Goal: Task Accomplishment & Management: Complete application form

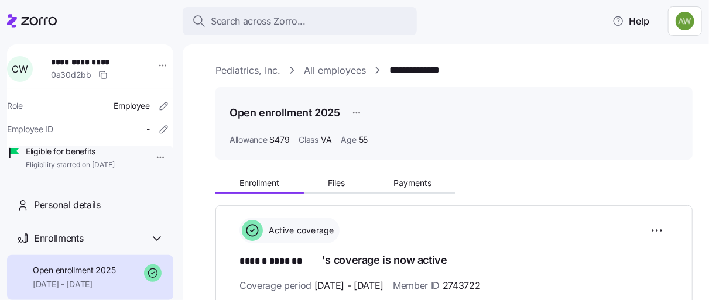
scroll to position [130, 0]
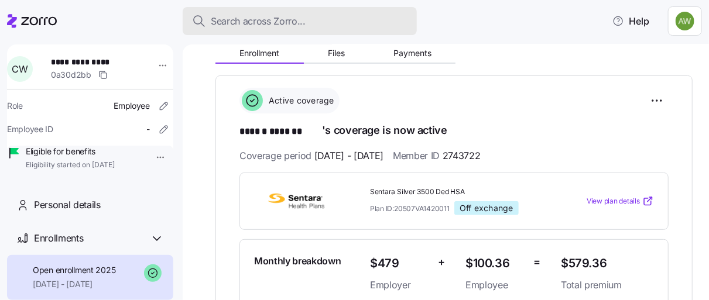
click at [275, 18] on span "Search across Zorro..." at bounding box center [258, 21] width 95 height 15
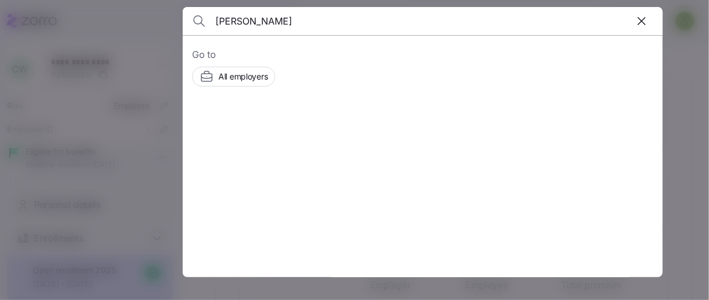
type input "gorla"
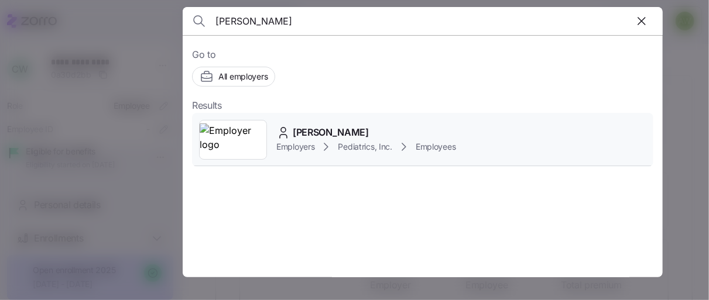
click at [243, 134] on img at bounding box center [233, 140] width 67 height 33
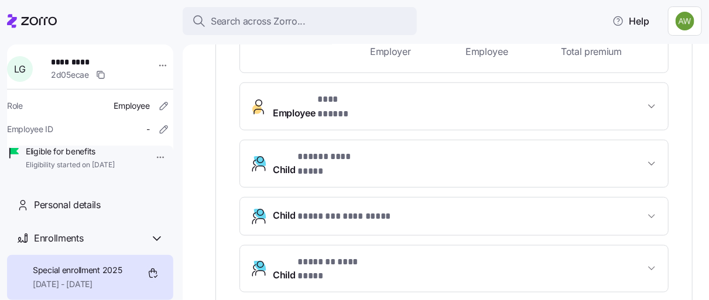
scroll to position [375, 0]
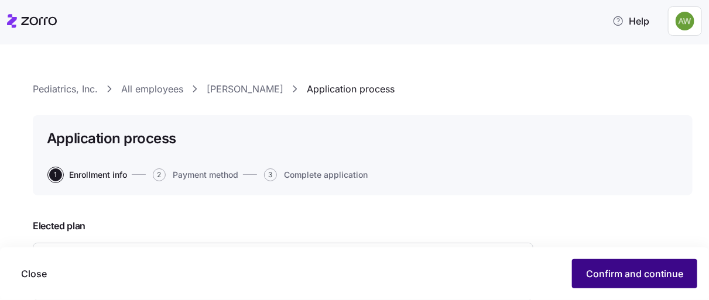
click at [659, 268] on span "Confirm and continue" at bounding box center [634, 274] width 97 height 14
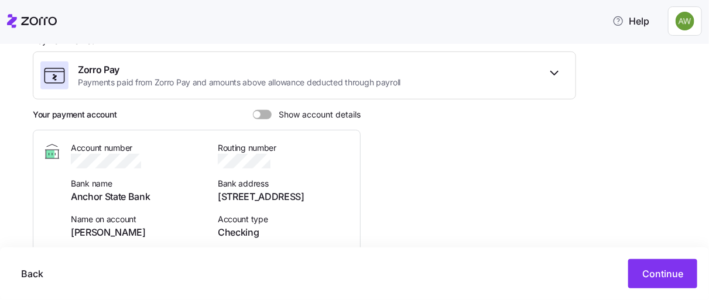
scroll to position [260, 0]
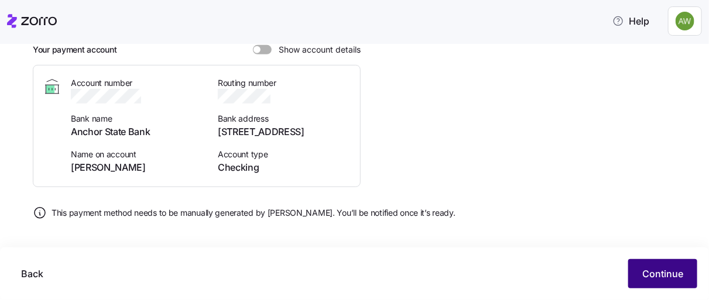
click at [651, 269] on span "Continue" at bounding box center [662, 274] width 41 height 14
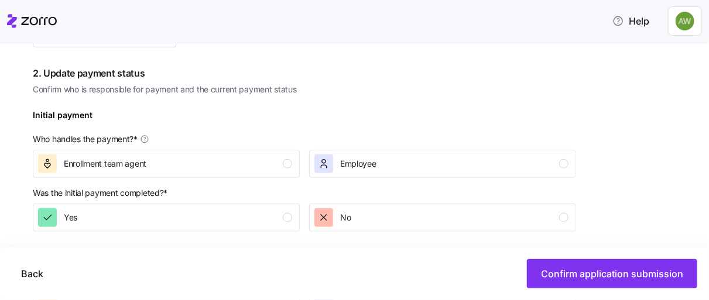
scroll to position [325, 0]
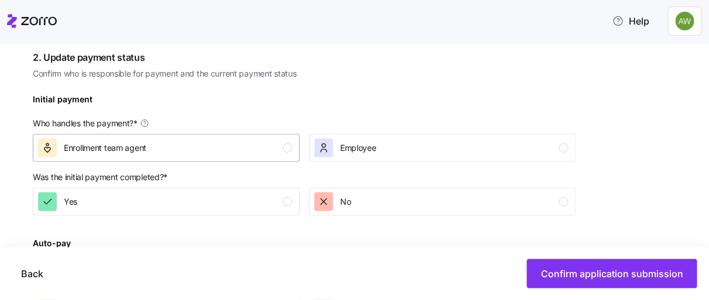
click at [215, 146] on div "Enrollment team agent" at bounding box center [165, 148] width 254 height 19
click at [454, 200] on div "No" at bounding box center [441, 202] width 254 height 19
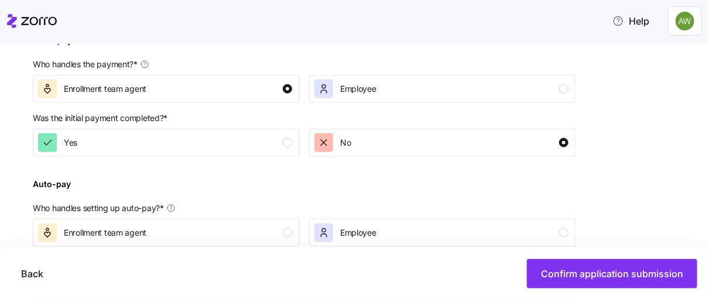
scroll to position [455, 0]
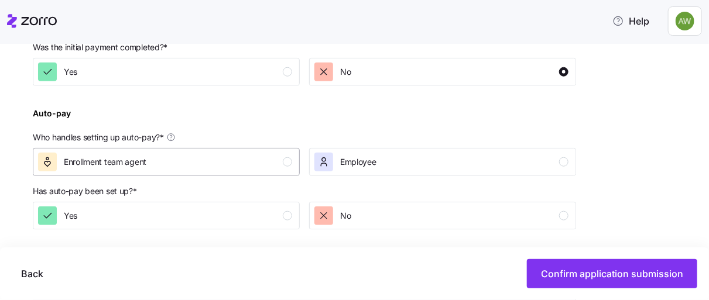
click at [182, 164] on div "Enrollment team agent" at bounding box center [165, 162] width 254 height 19
click at [429, 217] on div "No" at bounding box center [441, 216] width 254 height 19
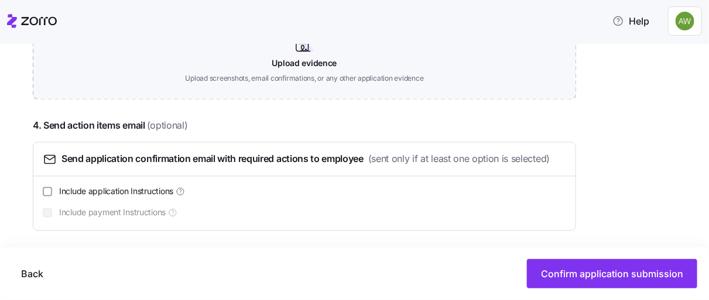
scroll to position [724, 0]
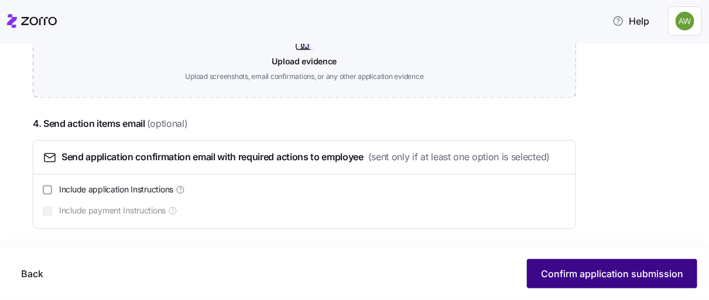
click at [598, 273] on span "Confirm application submission" at bounding box center [612, 274] width 142 height 14
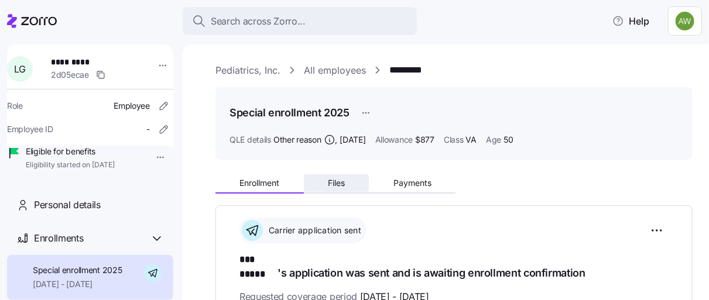
click at [340, 184] on span "Files" at bounding box center [336, 183] width 17 height 8
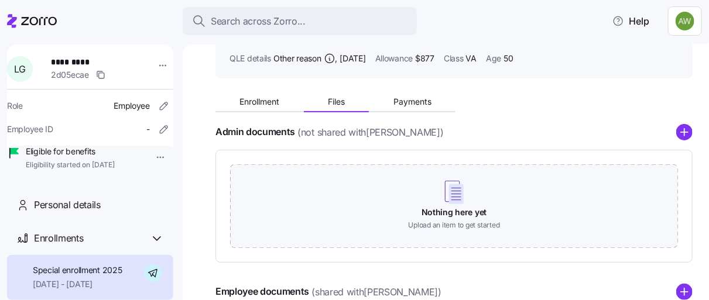
scroll to position [130, 0]
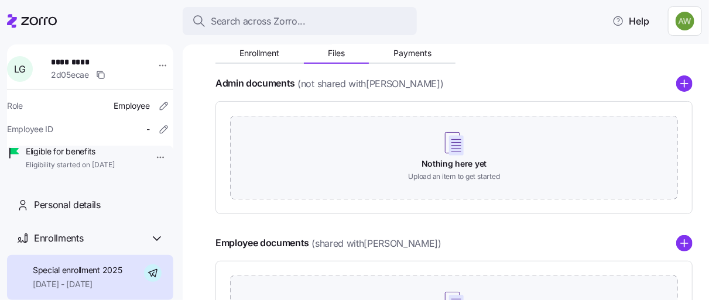
click at [685, 85] on icon "add icon" at bounding box center [685, 83] width 0 height 7
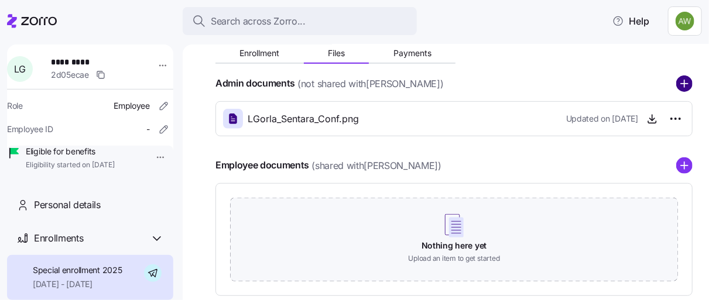
click at [677, 85] on circle "add icon" at bounding box center [684, 83] width 15 height 15
click at [677, 81] on circle "add icon" at bounding box center [684, 83] width 15 height 15
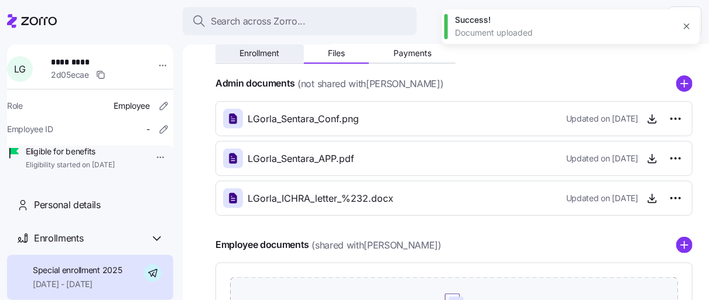
click at [271, 57] on span "Enrollment" at bounding box center [259, 53] width 40 height 8
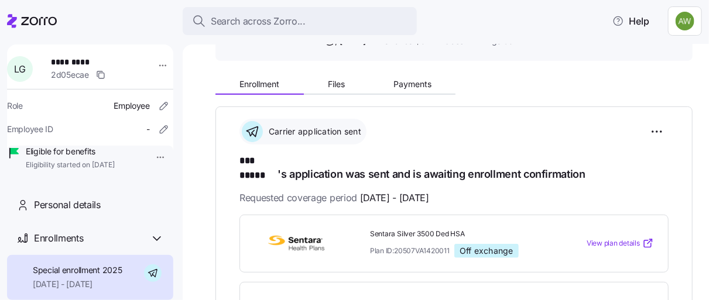
scroll to position [130, 0]
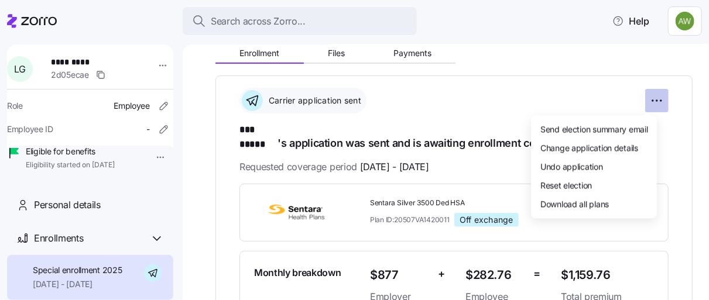
click at [651, 100] on html "**********" at bounding box center [354, 146] width 709 height 293
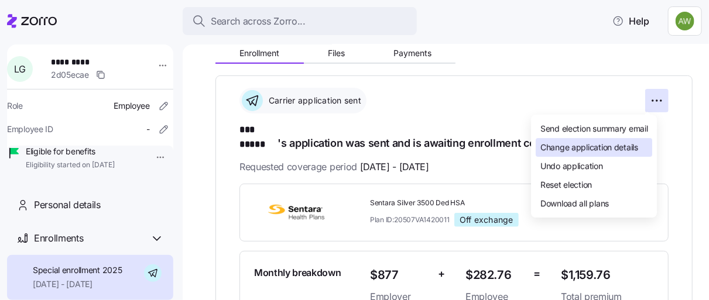
click at [565, 146] on span "Change application details" at bounding box center [589, 148] width 98 height 12
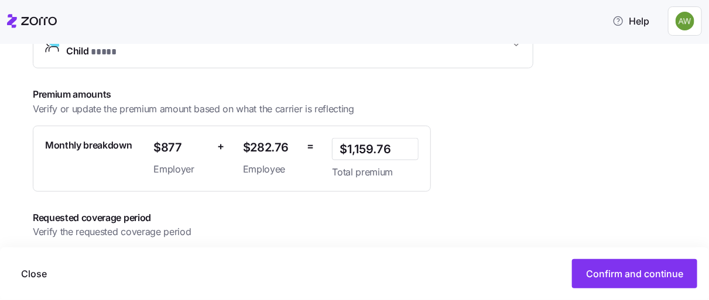
scroll to position [498, 0]
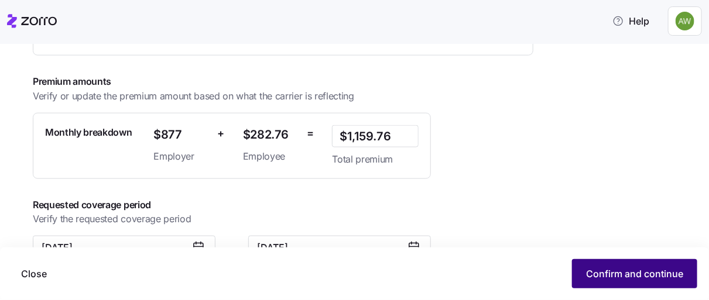
click at [648, 273] on span "Confirm and continue" at bounding box center [634, 274] width 97 height 14
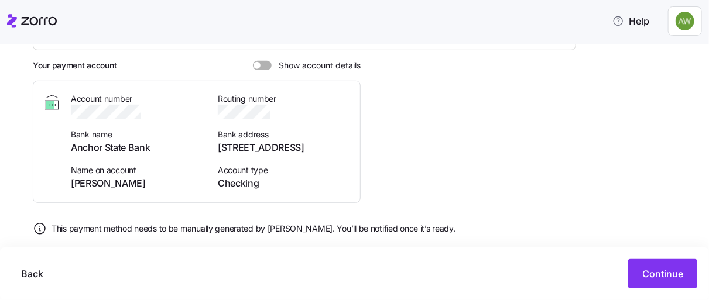
scroll to position [260, 0]
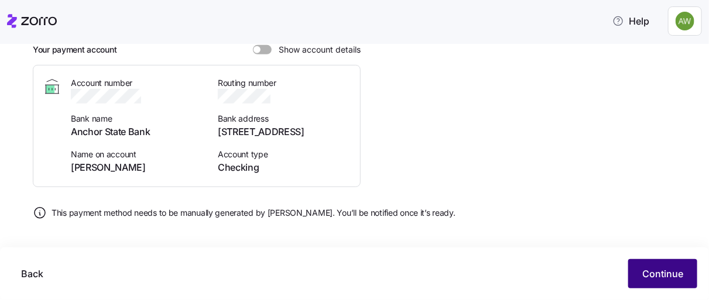
click at [656, 275] on span "Continue" at bounding box center [662, 274] width 41 height 14
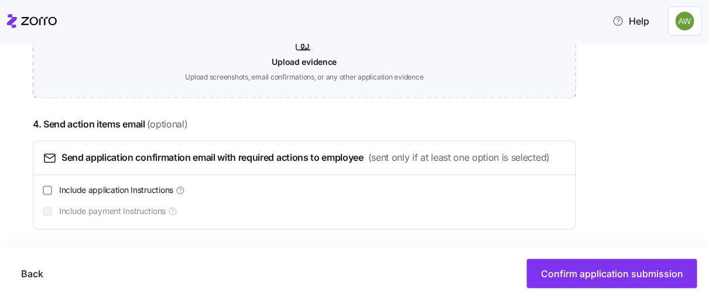
scroll to position [724, 0]
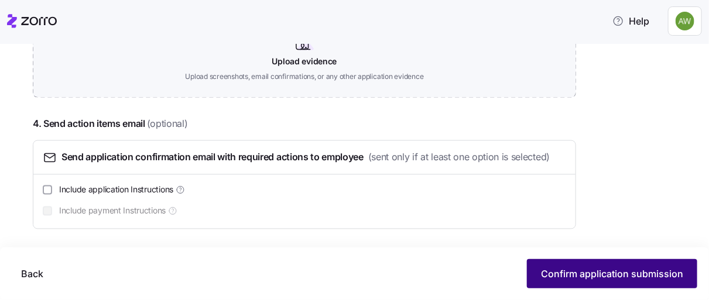
click at [616, 270] on span "Confirm application submission" at bounding box center [612, 274] width 142 height 14
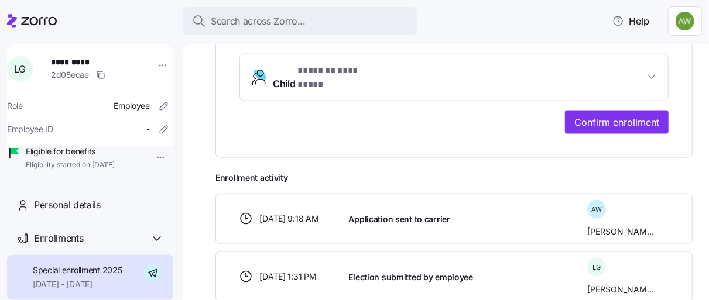
scroll to position [586, 0]
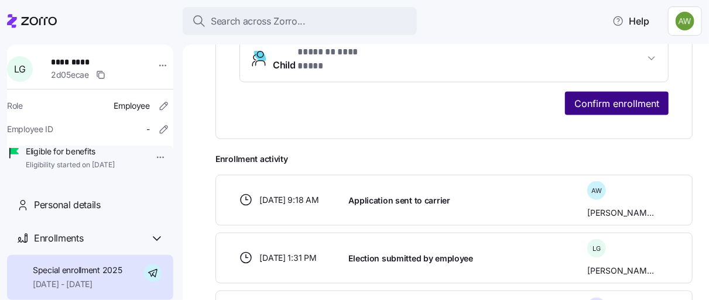
click at [605, 97] on span "Confirm enrollment" at bounding box center [616, 104] width 85 height 14
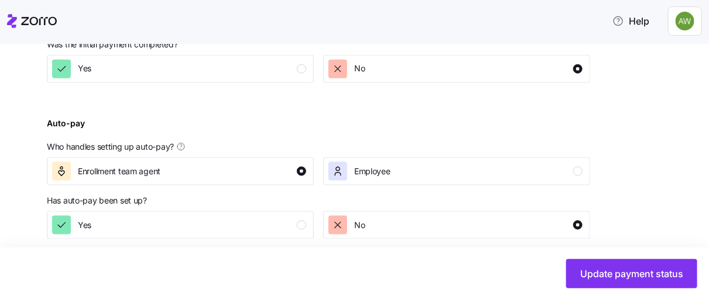
scroll to position [549, 0]
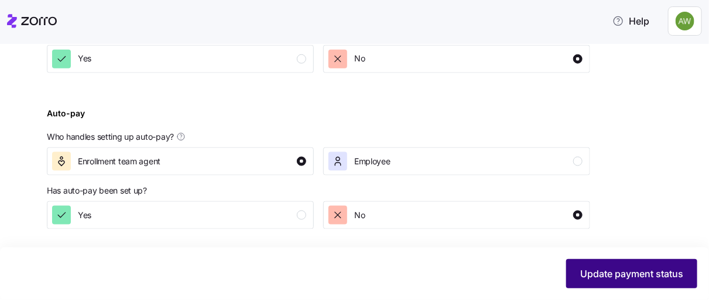
click at [629, 271] on span "Update payment status" at bounding box center [631, 274] width 103 height 14
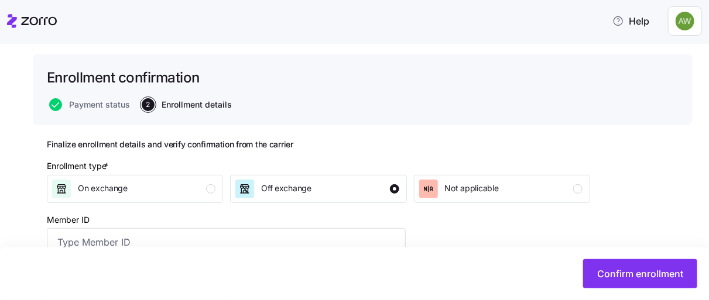
scroll to position [130, 0]
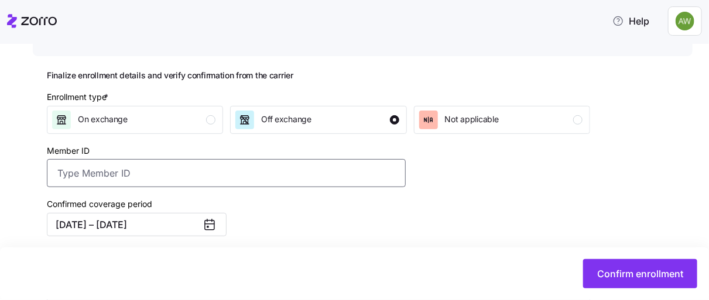
click at [108, 169] on input "Member ID" at bounding box center [226, 173] width 359 height 28
click at [179, 180] on input "Member ID" at bounding box center [226, 173] width 359 height 28
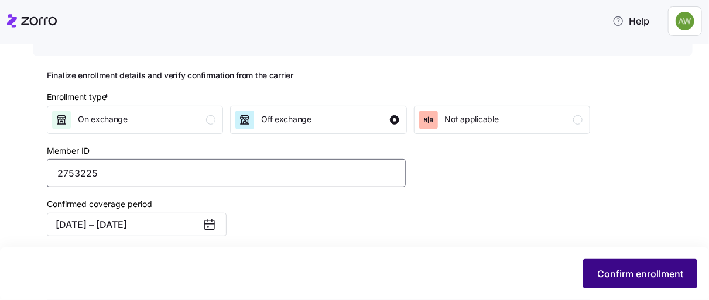
type input "2753225"
click at [624, 272] on span "Confirm enrollment" at bounding box center [640, 274] width 86 height 14
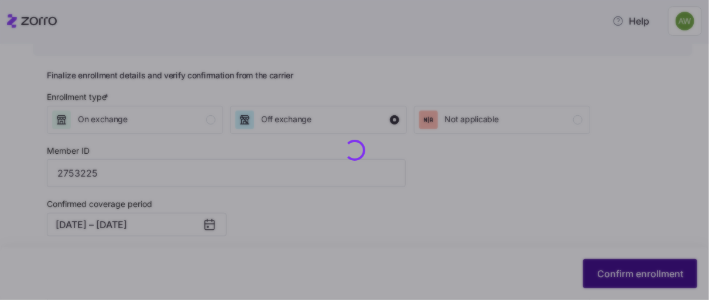
checkbox input "false"
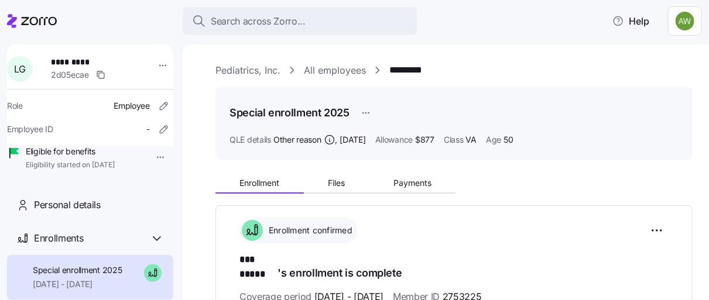
click at [405, 65] on link "*********" at bounding box center [408, 70] width 39 height 15
click at [338, 179] on span "Files" at bounding box center [336, 183] width 17 height 8
